Goal: Navigation & Orientation: Go to known website

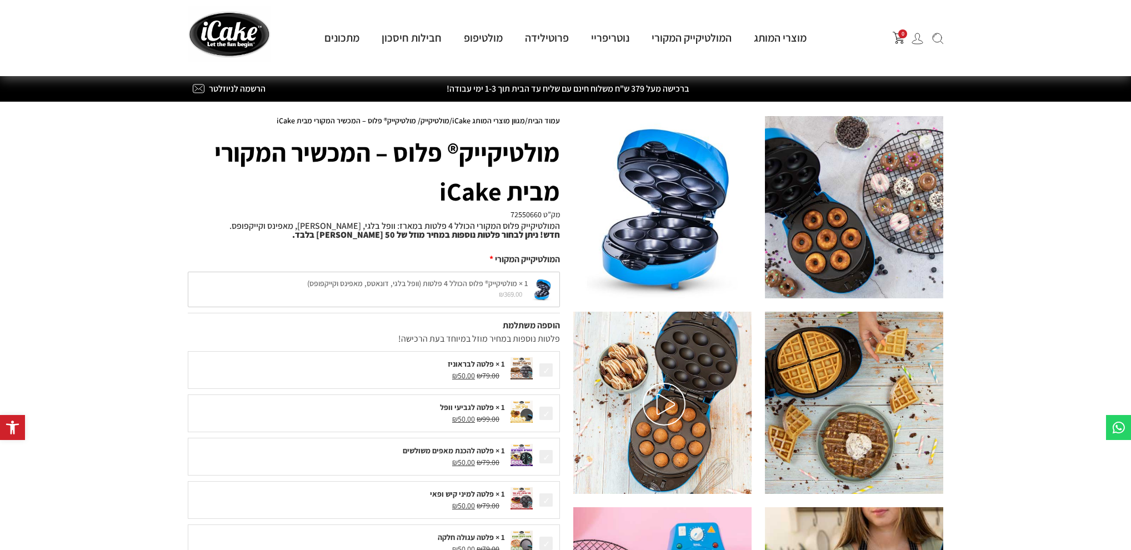
click at [618, 247] on div at bounding box center [758, 500] width 370 height 769
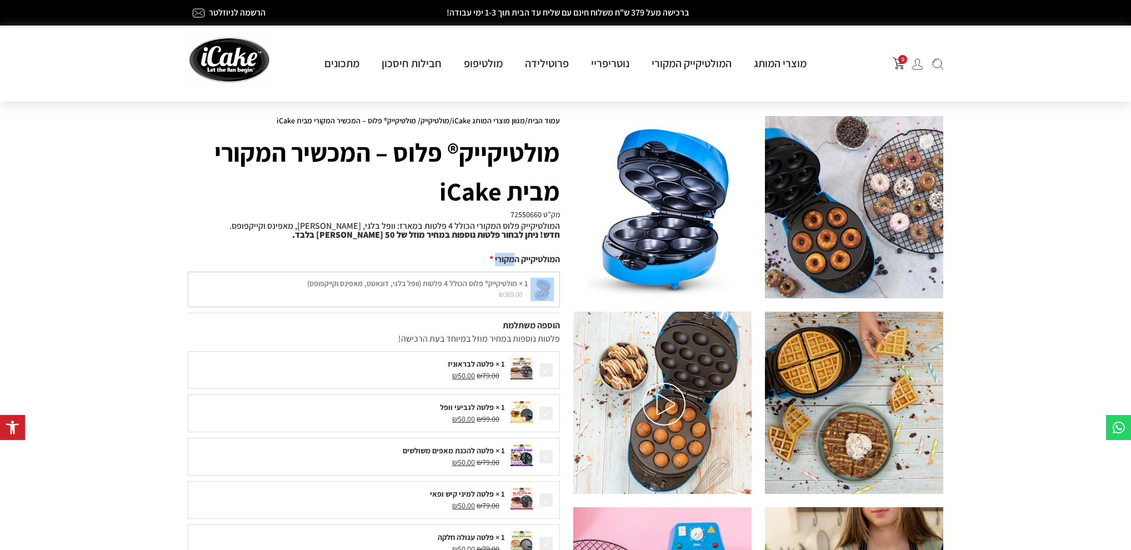
drag, startPoint x: 511, startPoint y: 263, endPoint x: 554, endPoint y: 266, distance: 43.4
click at [556, 266] on div "המולטיקייק המקורי 1 × מולטיקייק® פלוס הכולל 4 פלטות (וופל בלגי, דונאטס, מאפינס …" at bounding box center [374, 280] width 372 height 66
click at [552, 264] on div "המולטיקייק המקורי" at bounding box center [374, 259] width 372 height 13
click at [228, 48] on img at bounding box center [229, 59] width 83 height 57
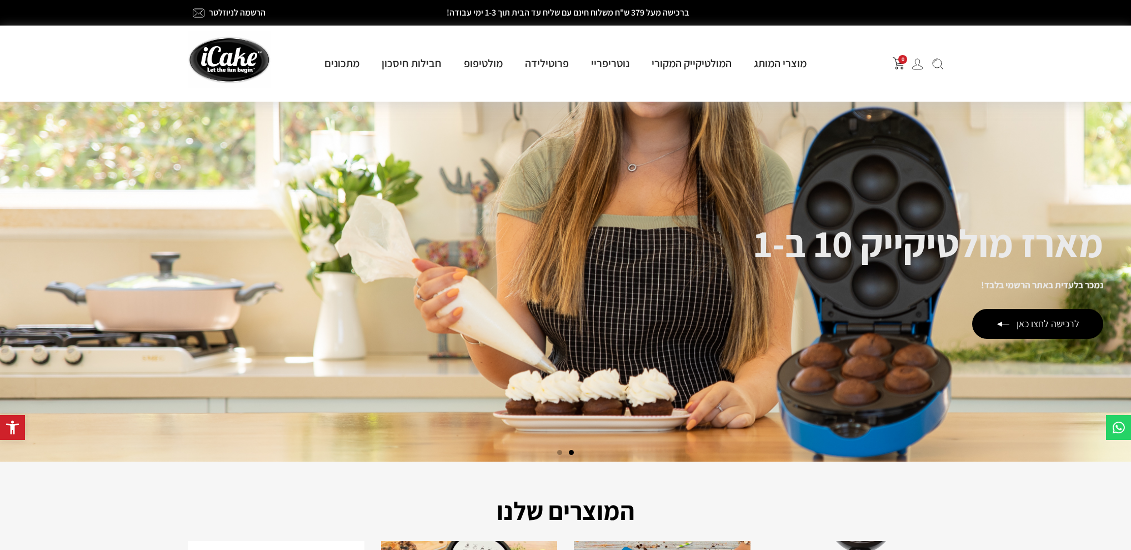
drag, startPoint x: 1044, startPoint y: 63, endPoint x: 1044, endPoint y: 71, distance: 7.8
click at [1044, 71] on section "0 מוצרי המותג מולטיקייק® - אפייה ב-5 דקות מולטיקייק המקורי מארז מולטיקייק 10 ב-…" at bounding box center [565, 64] width 1131 height 76
click at [1046, 70] on section "0 מוצרי המותג מולטיקייק® - אפייה ב-5 דקות מולטיקייק המקורי מארז מולטיקייק 10 ב-…" at bounding box center [565, 64] width 1131 height 76
click at [1086, 67] on section "0 מוצרי המותג מולטיקייק® - אפייה ב-5 דקות מולטיקייק המקורי מארז מולטיקייק 10 ב-…" at bounding box center [565, 64] width 1131 height 76
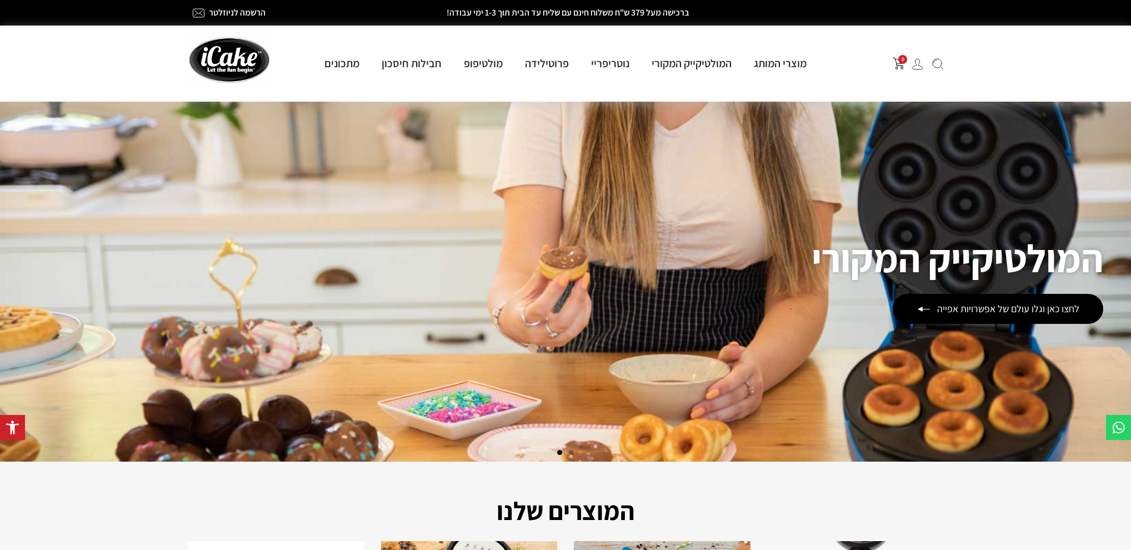
click at [1077, 63] on section "0 מוצרי המותג מולטיקייק® - אפייה ב-5 דקות מולטיקייק המקורי מארז מולטיקייק 10 ב-…" at bounding box center [565, 64] width 1131 height 76
